Goal: Information Seeking & Learning: Learn about a topic

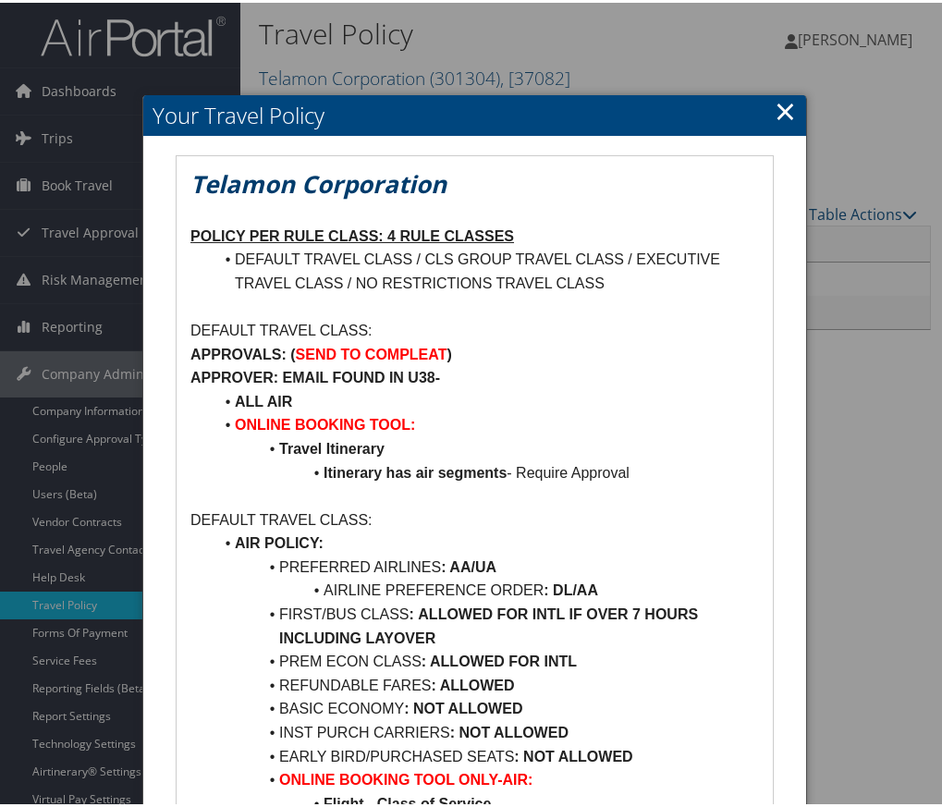
click at [787, 105] on link "×" at bounding box center [785, 108] width 21 height 37
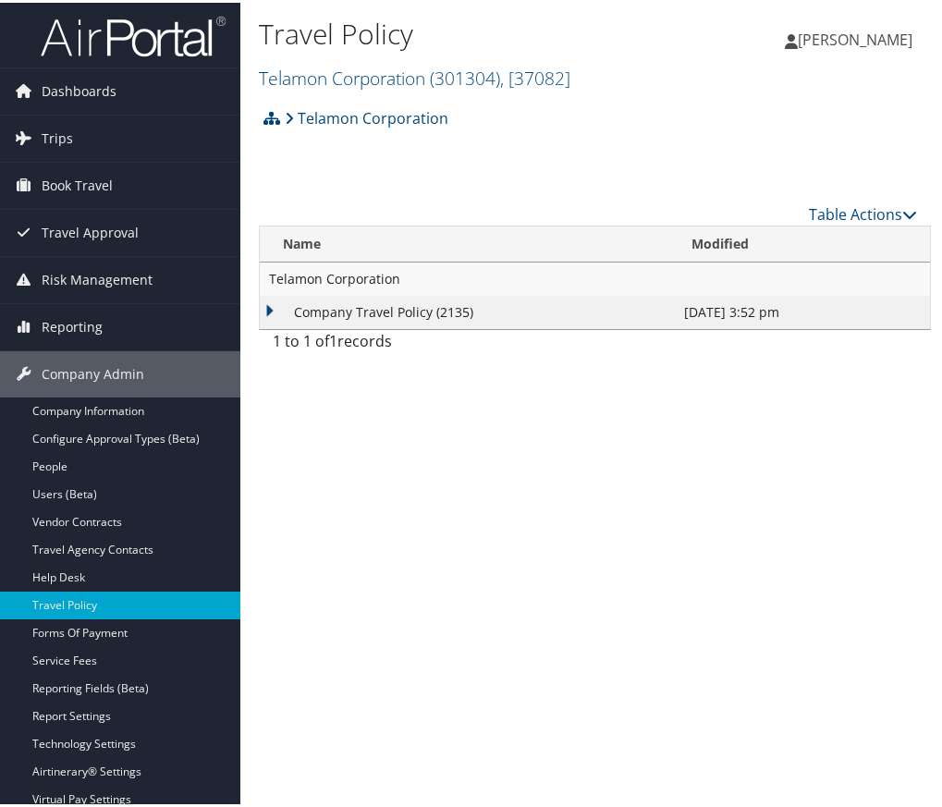
click at [332, 499] on div "Travel Policy Telamon Corporation ( 301304 ) , [ 37082 ] Cross Catholic Outreac…" at bounding box center [594, 403] width 709 height 807
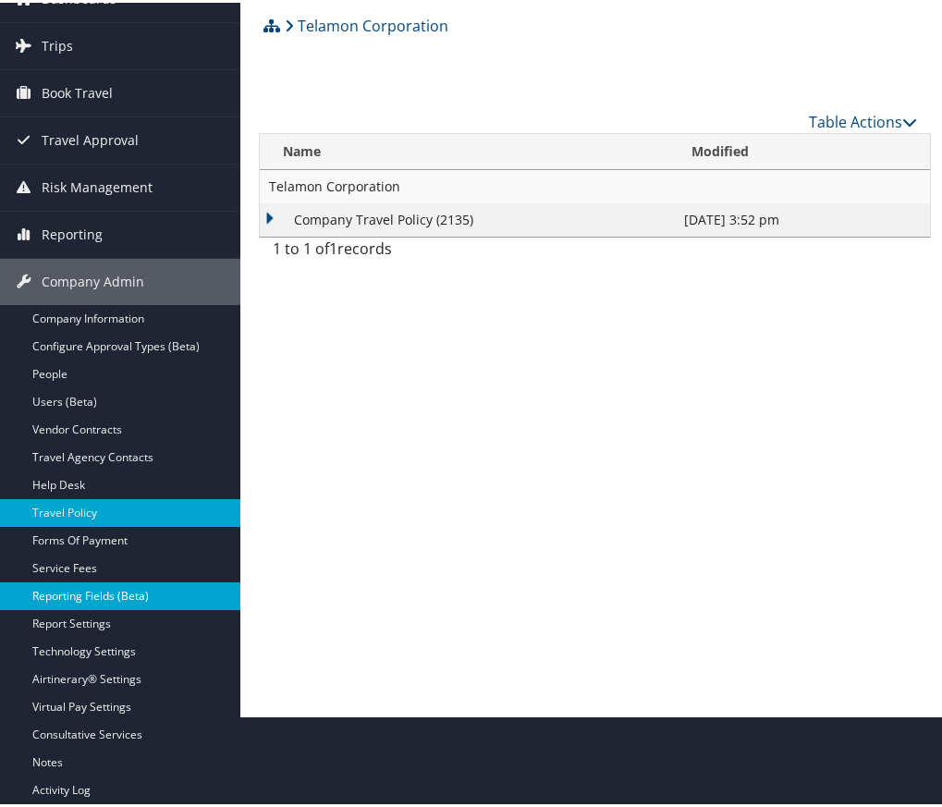
click at [111, 588] on link "Reporting Fields (Beta)" at bounding box center [120, 594] width 240 height 28
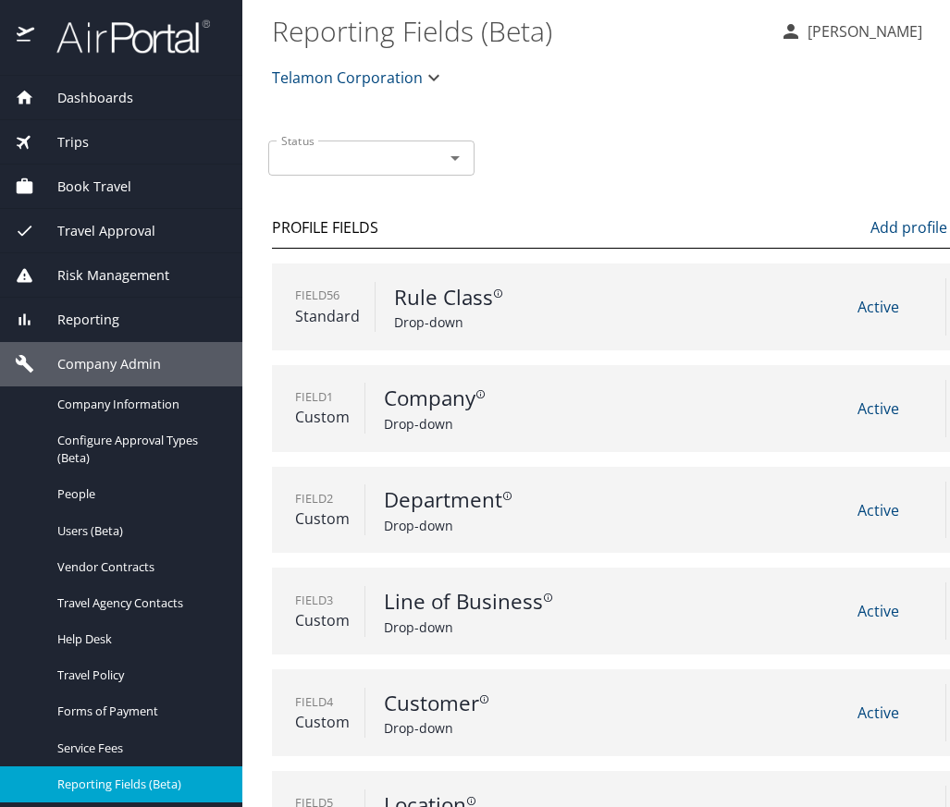
click at [630, 182] on div "Status Status" at bounding box center [592, 156] width 663 height 61
click at [82, 88] on span "Dashboards" at bounding box center [83, 98] width 99 height 20
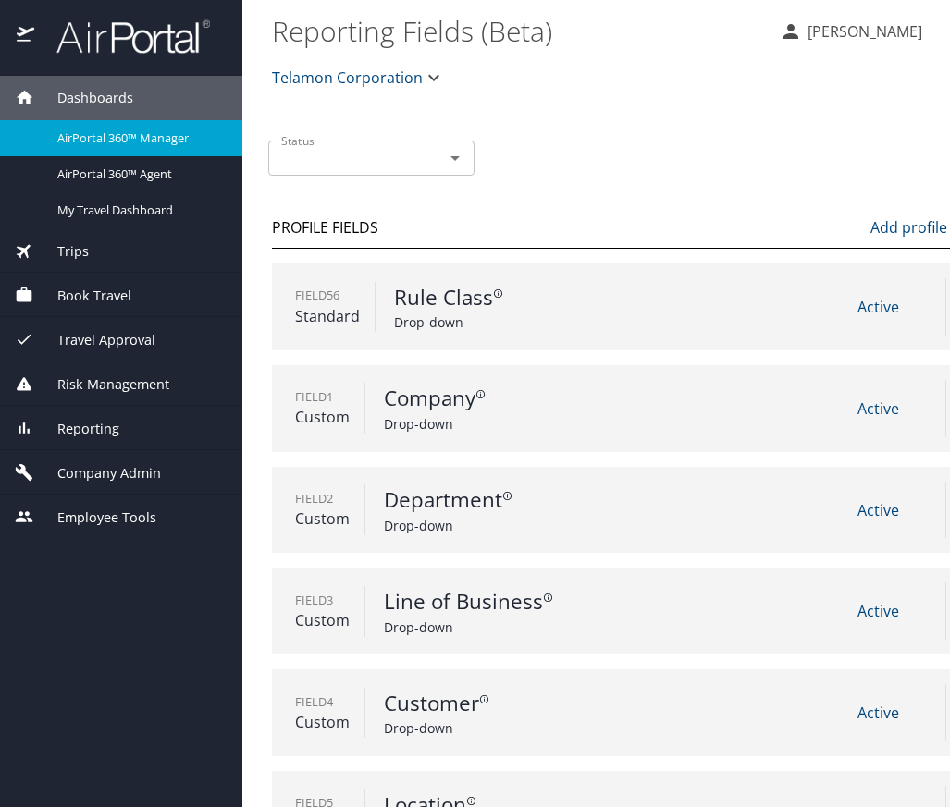
click at [84, 264] on div "Trips" at bounding box center [121, 250] width 242 height 44
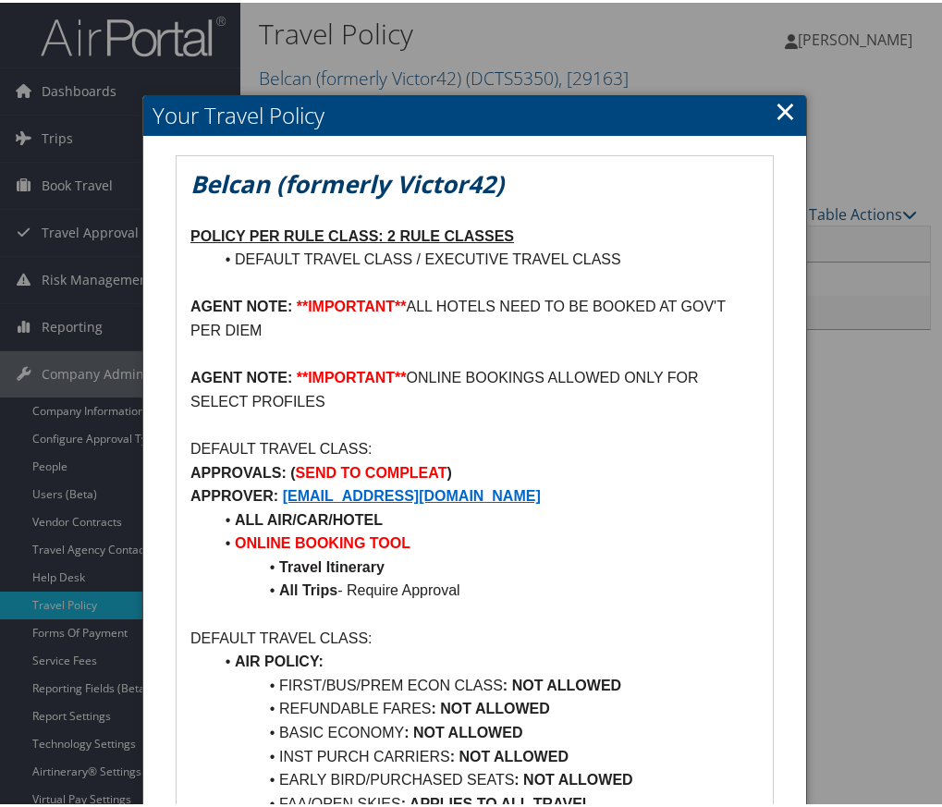
click at [785, 116] on link "×" at bounding box center [785, 108] width 21 height 37
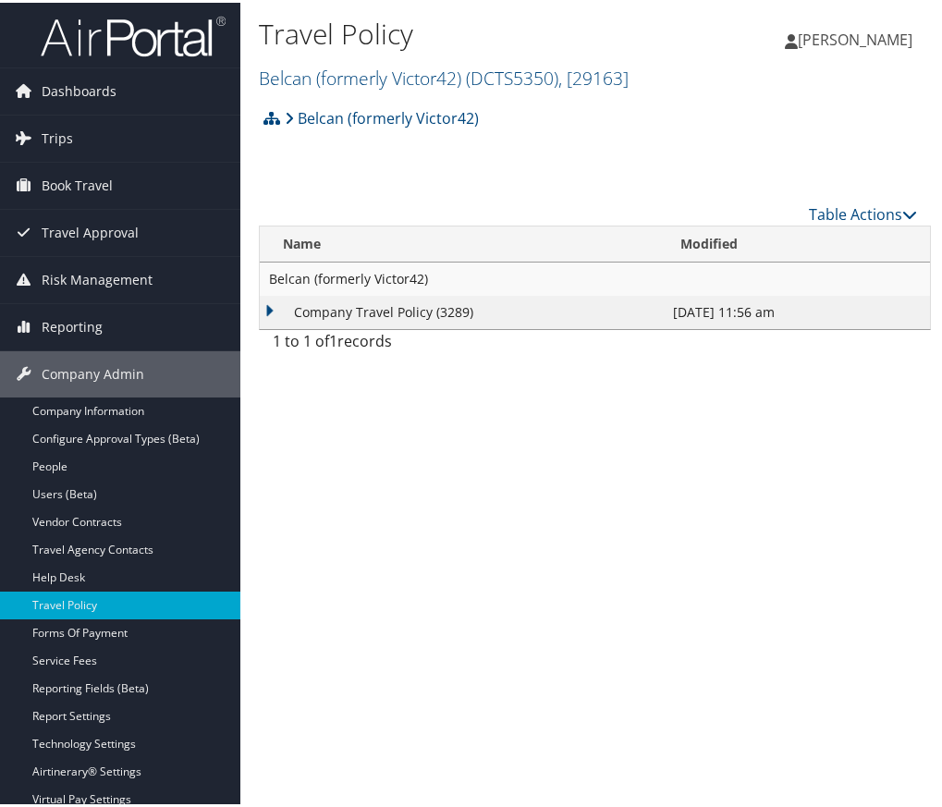
drag, startPoint x: 279, startPoint y: 440, endPoint x: 513, endPoint y: 385, distance: 240.4
click at [279, 440] on div "Travel Policy Belcan (formerly Victor42) ( DCTS5350 ) , [ 29163 ] Telamon Corpo…" at bounding box center [594, 403] width 709 height 807
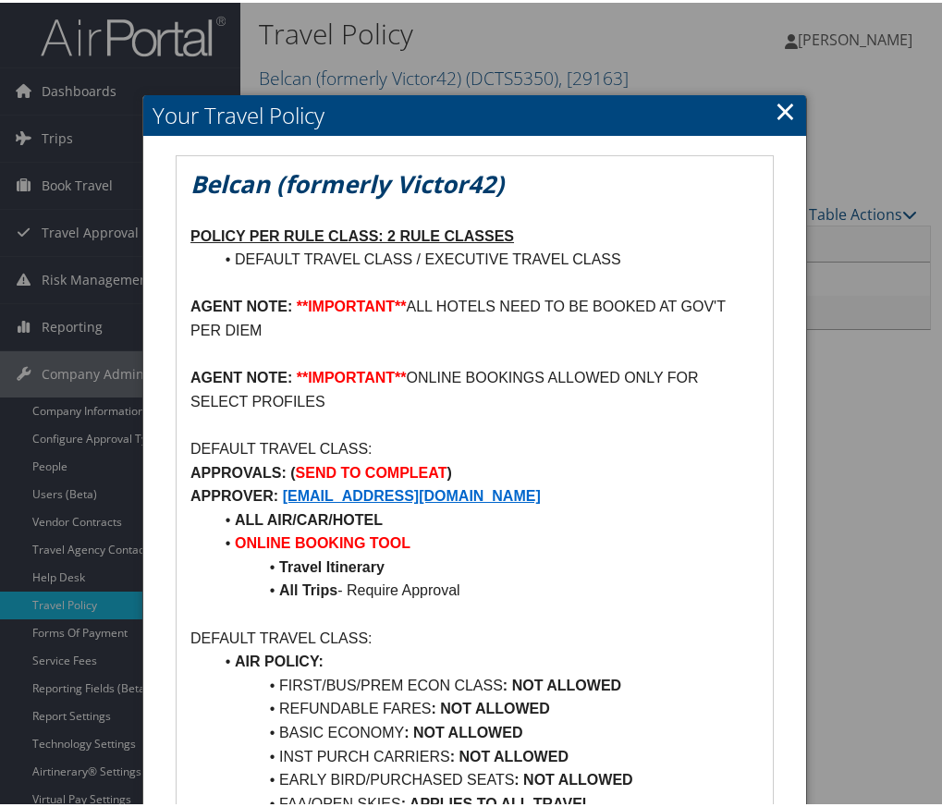
click at [775, 104] on link "×" at bounding box center [785, 108] width 21 height 37
